Goal: Use online tool/utility: Use online tool/utility

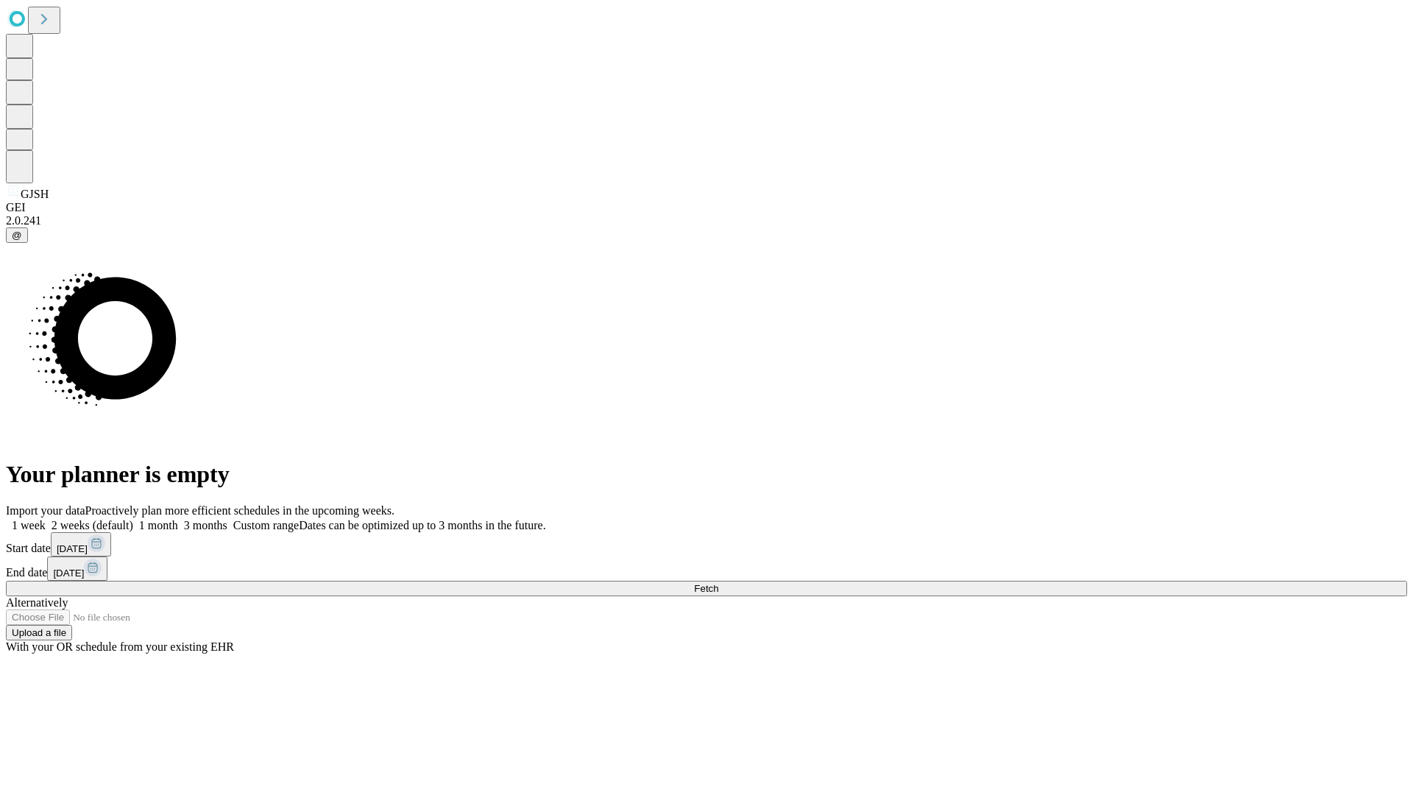
click at [719, 583] on span "Fetch" at bounding box center [706, 588] width 24 height 11
